Goal: Information Seeking & Learning: Learn about a topic

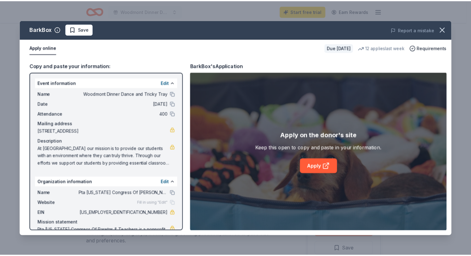
scroll to position [26, 0]
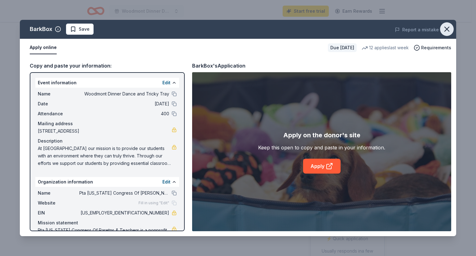
click at [446, 31] on icon "button" at bounding box center [446, 29] width 9 height 9
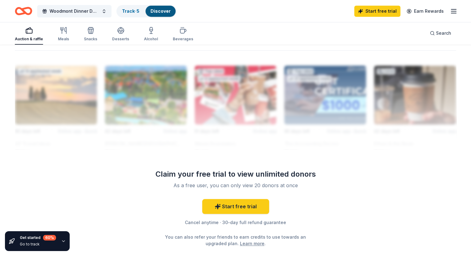
scroll to position [533, 0]
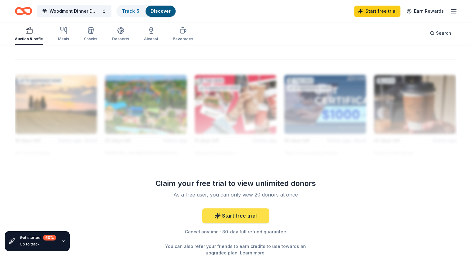
click at [243, 215] on link "Start free trial" at bounding box center [235, 215] width 67 height 15
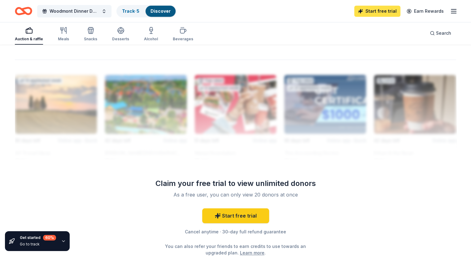
click at [359, 14] on link "Start free trial" at bounding box center [377, 11] width 46 height 11
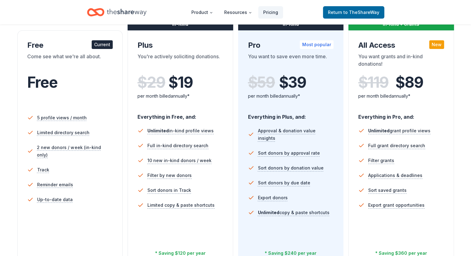
scroll to position [125, 0]
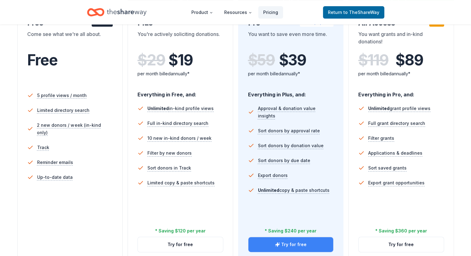
click at [270, 237] on button "Try for free" at bounding box center [291, 244] width 85 height 15
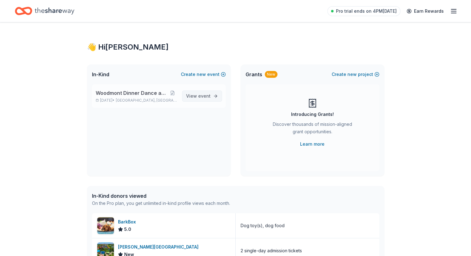
click at [200, 99] on span "View event" at bounding box center [198, 95] width 24 height 7
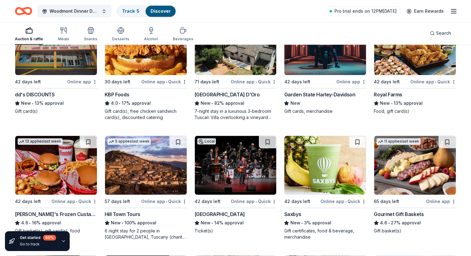
scroll to position [698, 0]
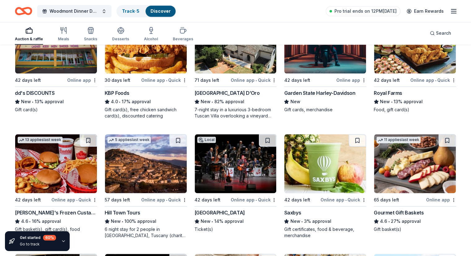
click at [153, 196] on div "Online app • Quick" at bounding box center [164, 200] width 46 height 8
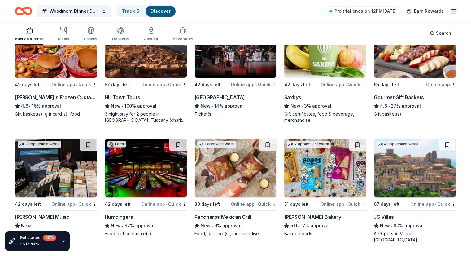
scroll to position [813, 0]
click at [147, 190] on img at bounding box center [146, 168] width 82 height 59
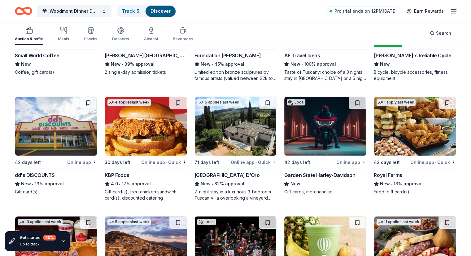
scroll to position [615, 0]
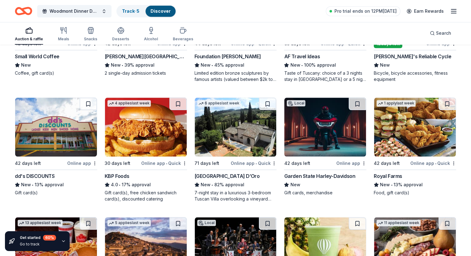
click at [224, 174] on div "Villa Sogni D’Oro" at bounding box center [227, 175] width 65 height 7
click at [312, 159] on div "42 days left" at bounding box center [309, 163] width 51 height 8
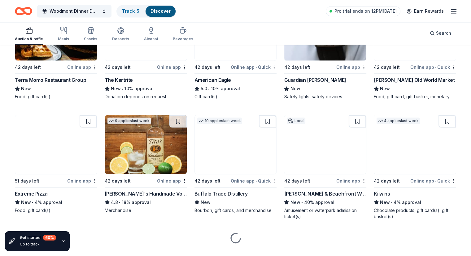
scroll to position [1069, 0]
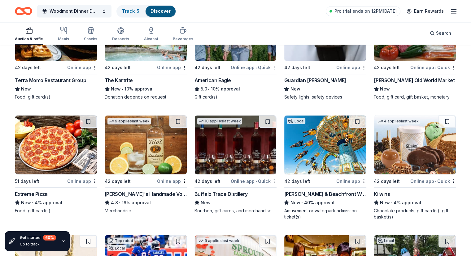
click at [133, 192] on div "Tito's Handmade Vodka" at bounding box center [146, 193] width 82 height 7
